Goal: Information Seeking & Learning: Find specific fact

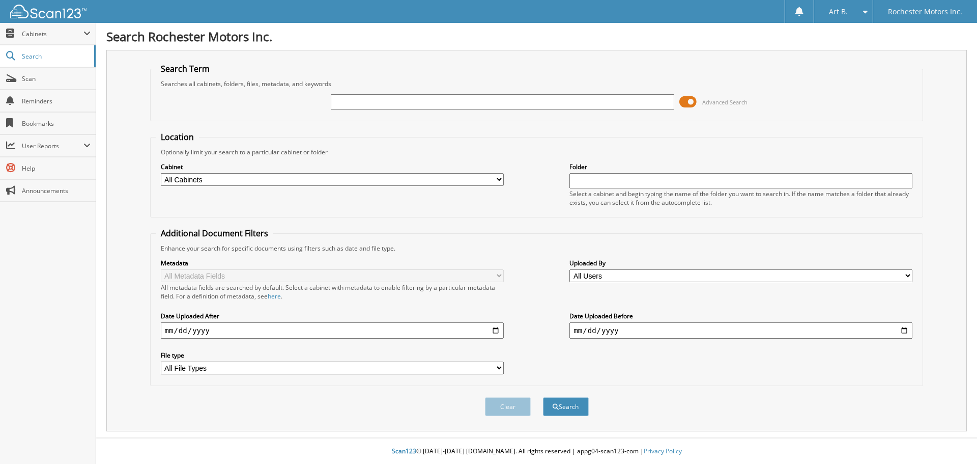
click at [692, 100] on span at bounding box center [688, 101] width 17 height 15
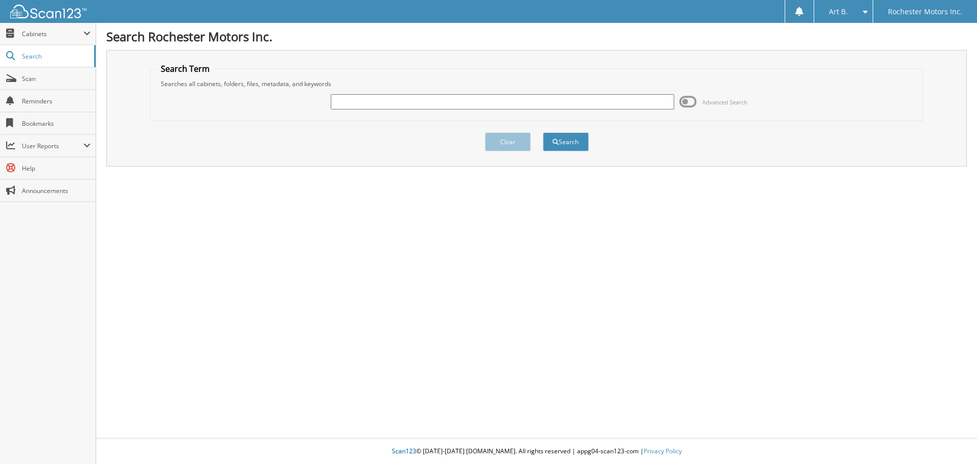
click at [535, 108] on input "text" at bounding box center [502, 101] width 343 height 15
type input "33768"
click at [543, 132] on button "Search" at bounding box center [566, 141] width 46 height 19
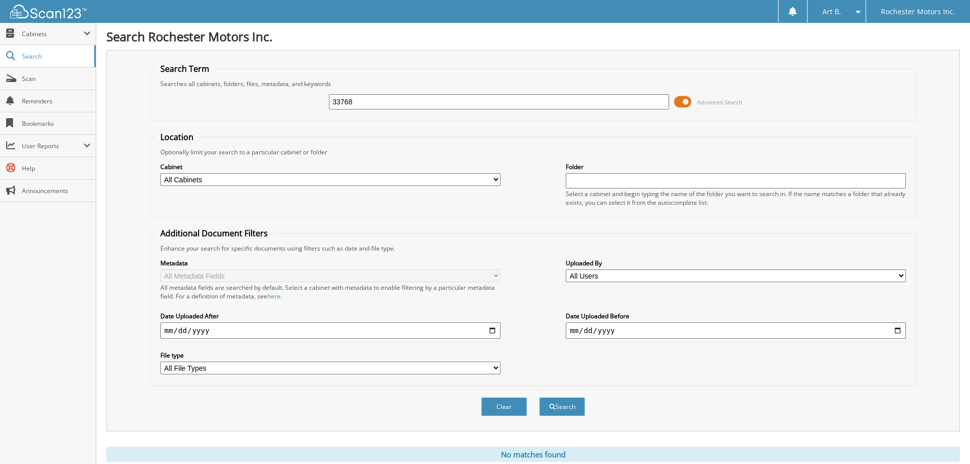
click at [687, 101] on span at bounding box center [682, 101] width 17 height 15
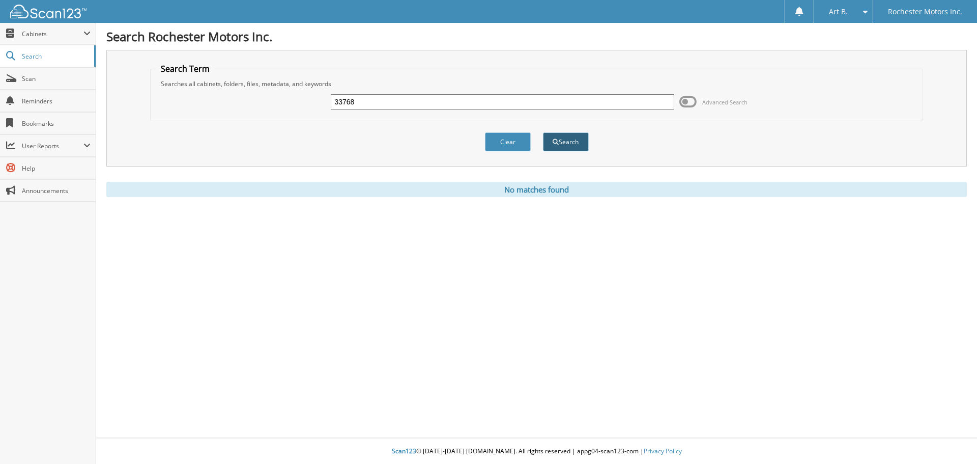
click at [565, 144] on button "Search" at bounding box center [566, 141] width 46 height 19
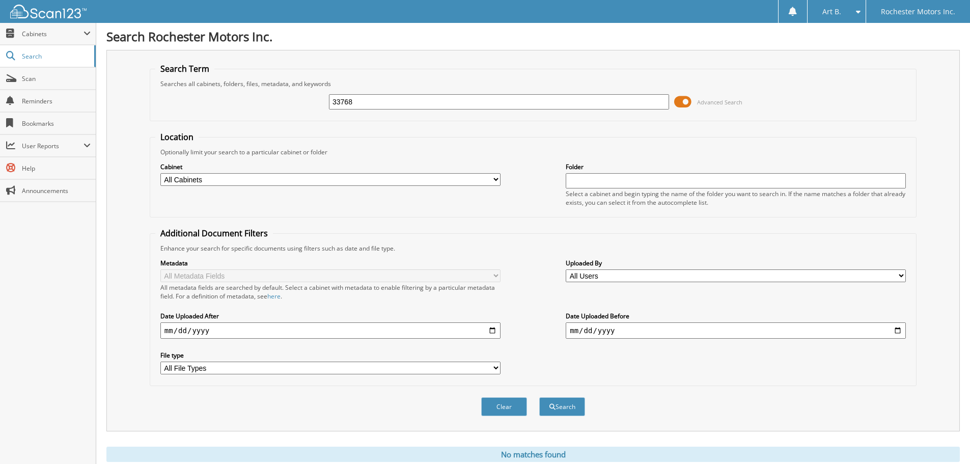
click at [684, 99] on span at bounding box center [682, 101] width 17 height 15
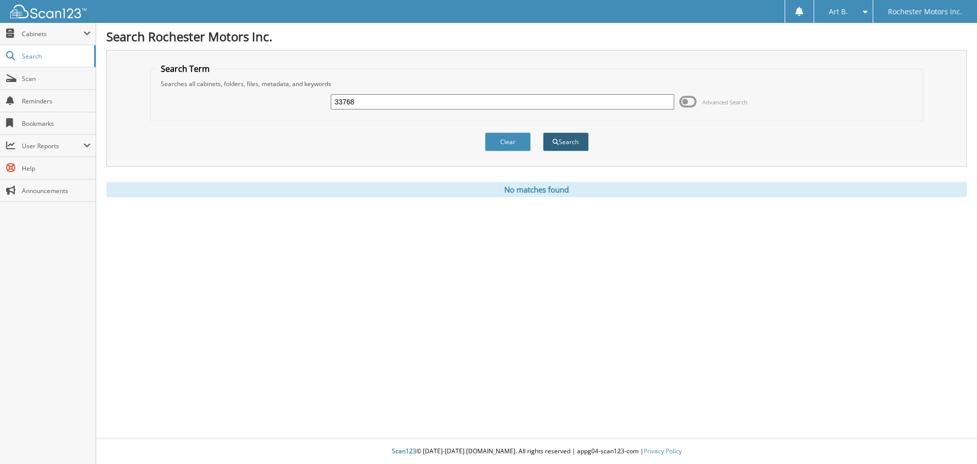
click at [568, 141] on button "Search" at bounding box center [566, 141] width 46 height 19
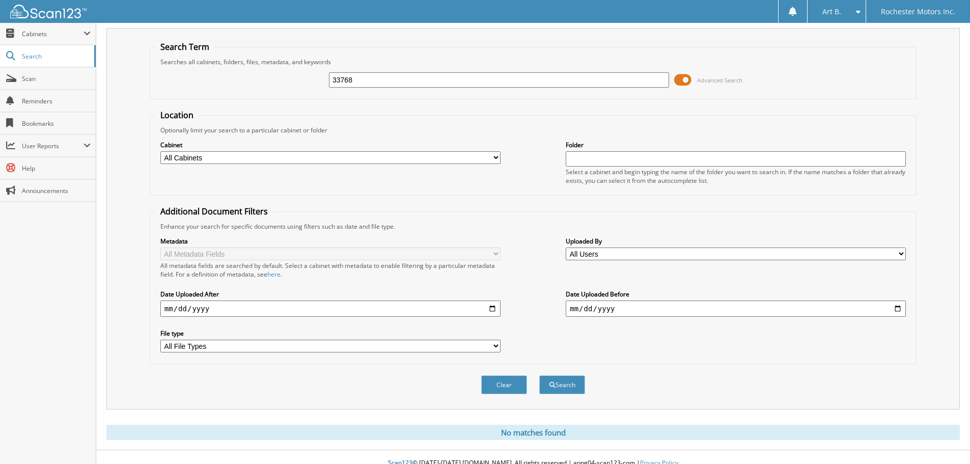
scroll to position [34, 0]
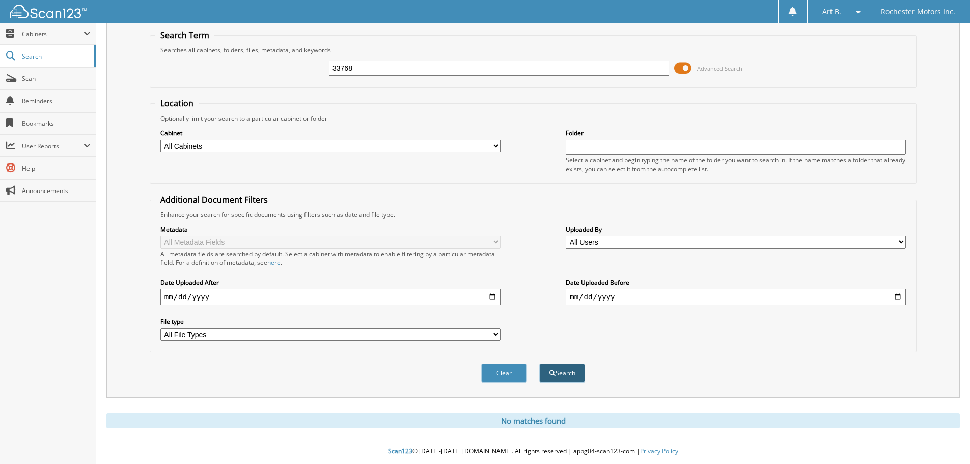
click at [569, 365] on button "Search" at bounding box center [562, 372] width 46 height 19
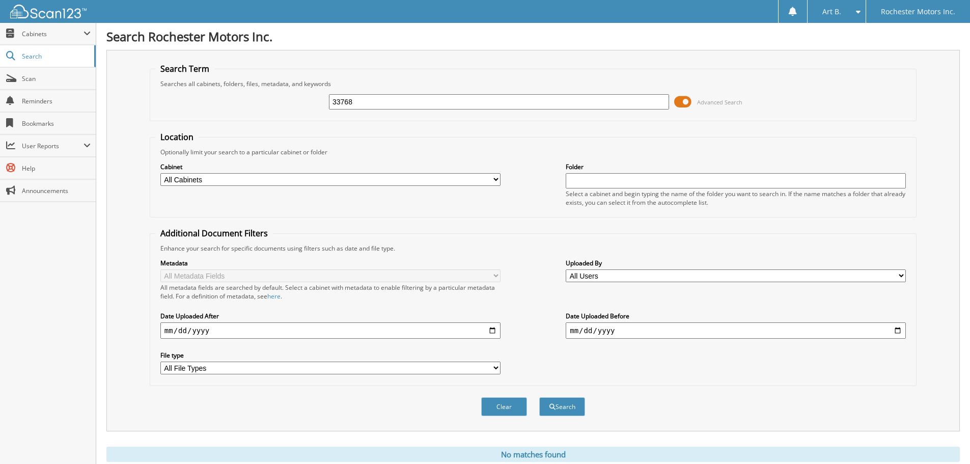
click at [685, 105] on span at bounding box center [682, 101] width 17 height 15
